Goal: Information Seeking & Learning: Learn about a topic

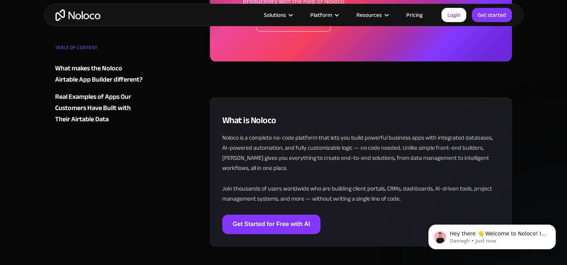
scroll to position [3785, 0]
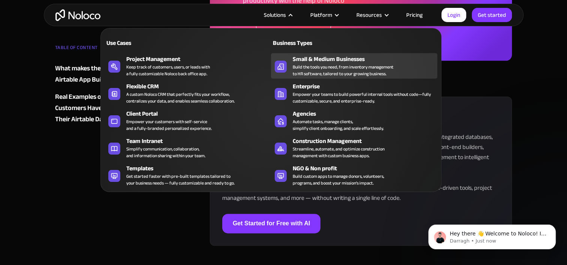
click at [292, 64] on link "Small & Medium Businesses Build the tools you need, from inventory management t…" at bounding box center [354, 65] width 166 height 25
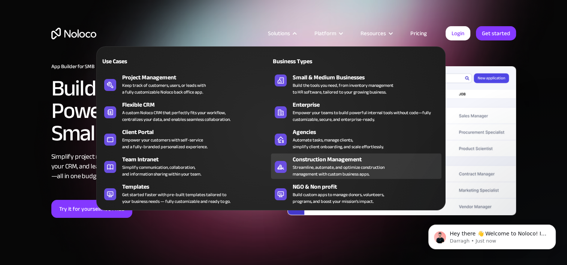
click at [315, 159] on div "Construction Management" at bounding box center [369, 159] width 152 height 9
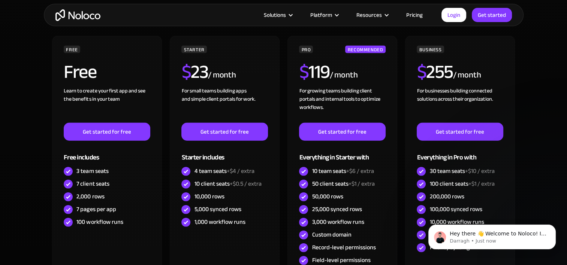
scroll to position [2169, 0]
